Goal: Understand process/instructions: Learn how to perform a task or action

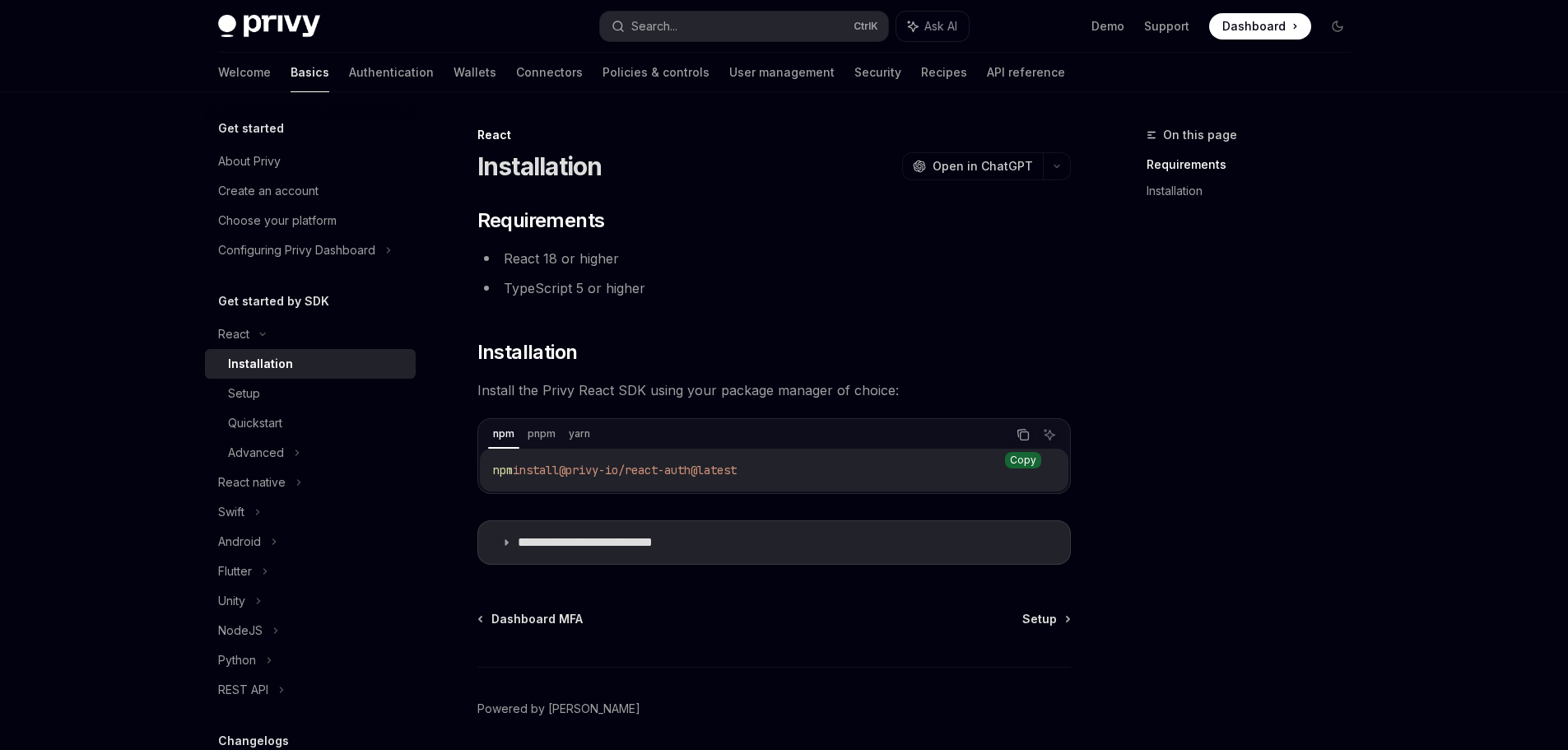
click at [1022, 435] on icon "Copy the contents from the code block" at bounding box center [1023, 434] width 13 height 13
click at [764, 18] on button "Search... Ctrl K" at bounding box center [744, 26] width 288 height 29
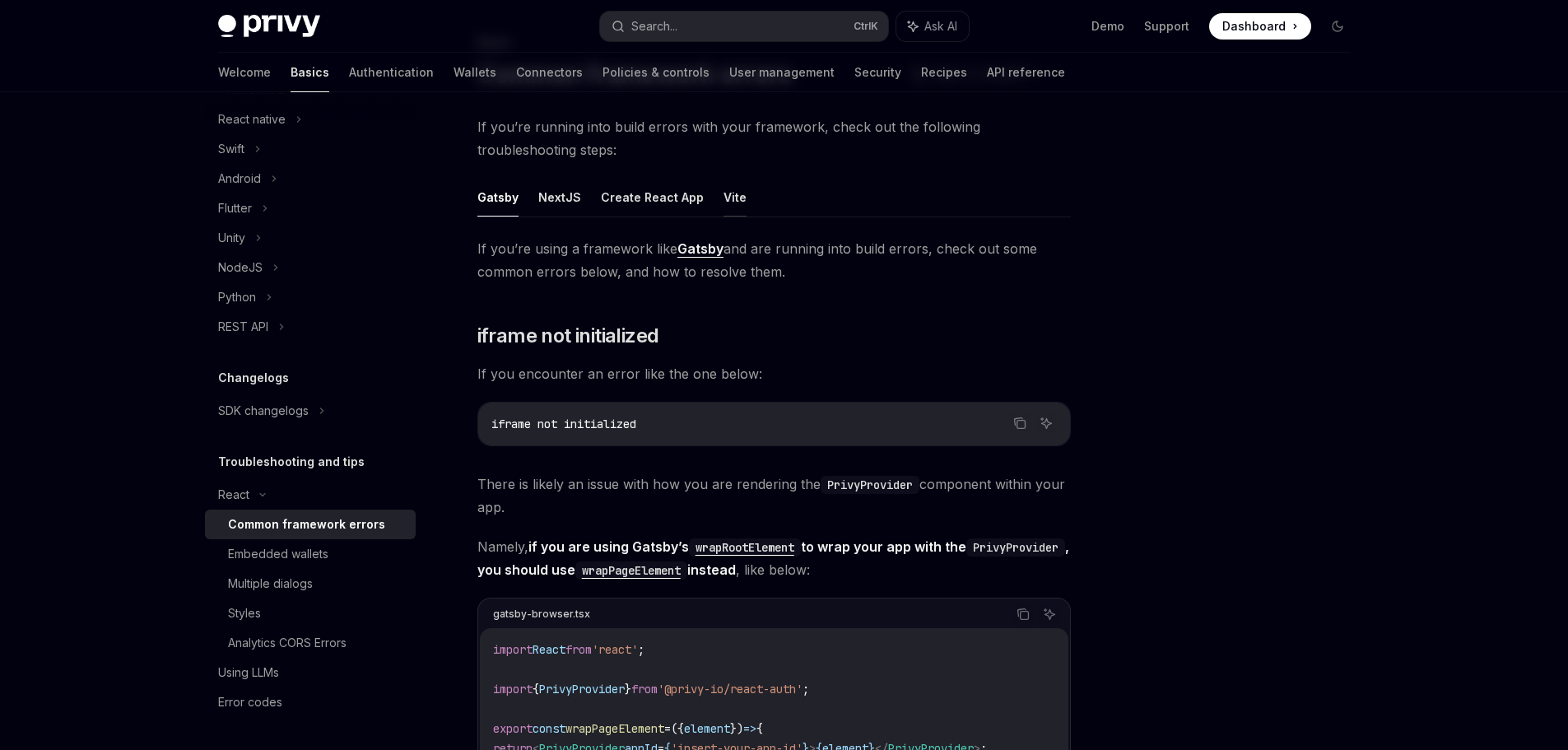
click at [724, 198] on button "Vite" at bounding box center [735, 197] width 23 height 39
type textarea "*"
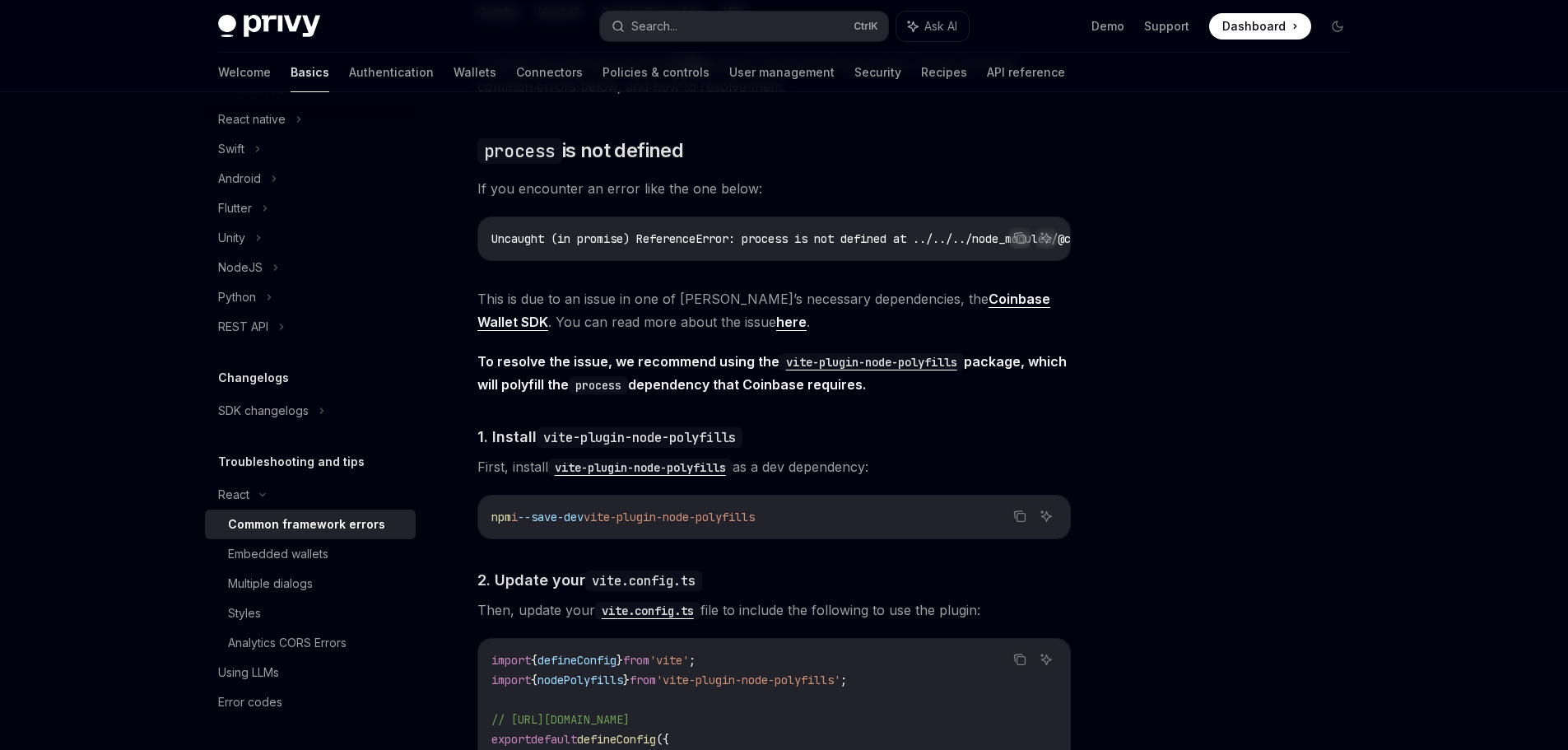
scroll to position [339, 0]
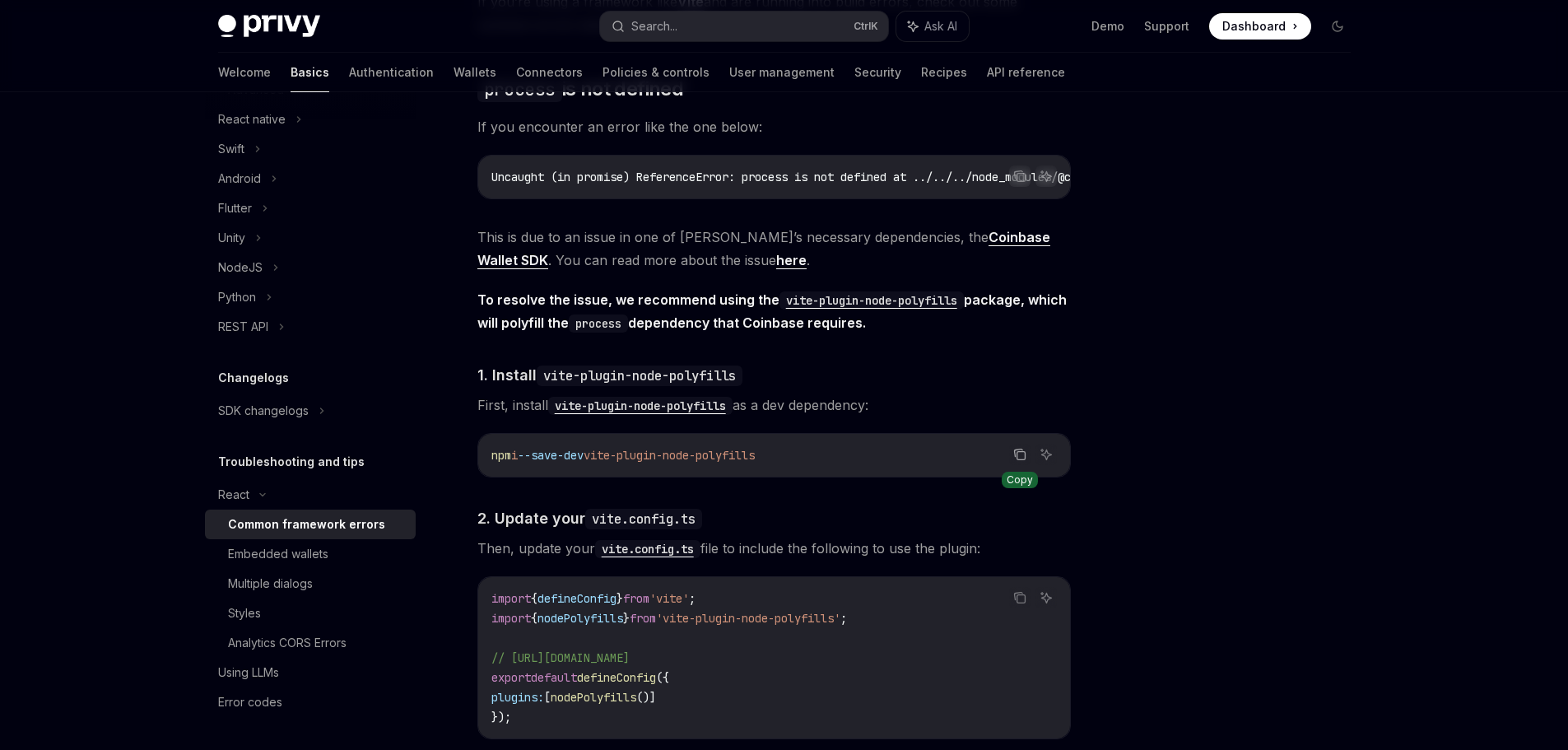
click at [1025, 461] on icon "Copy the contents from the code block" at bounding box center [1019, 454] width 13 height 13
click at [1204, 531] on div at bounding box center [1238, 436] width 250 height 624
